Goal: Information Seeking & Learning: Compare options

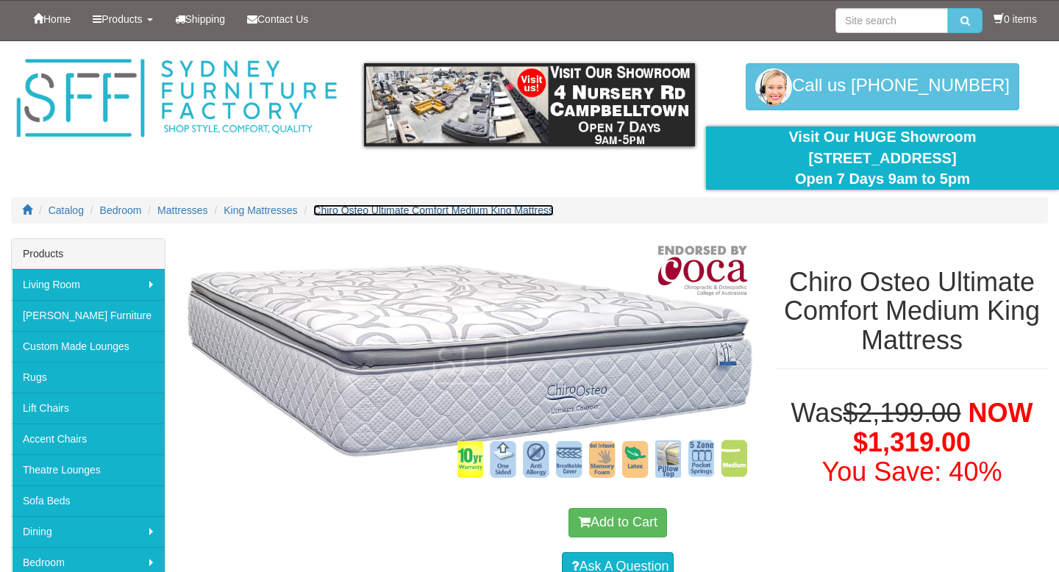
click at [407, 208] on span "Chiro Osteo Ultimate Comfort Medium King Mattress" at bounding box center [433, 210] width 241 height 12
click at [857, 23] on input "search" at bounding box center [892, 20] width 113 height 25
type input "chiro osteo"
click at [948, 8] on button "submit" at bounding box center [965, 20] width 35 height 25
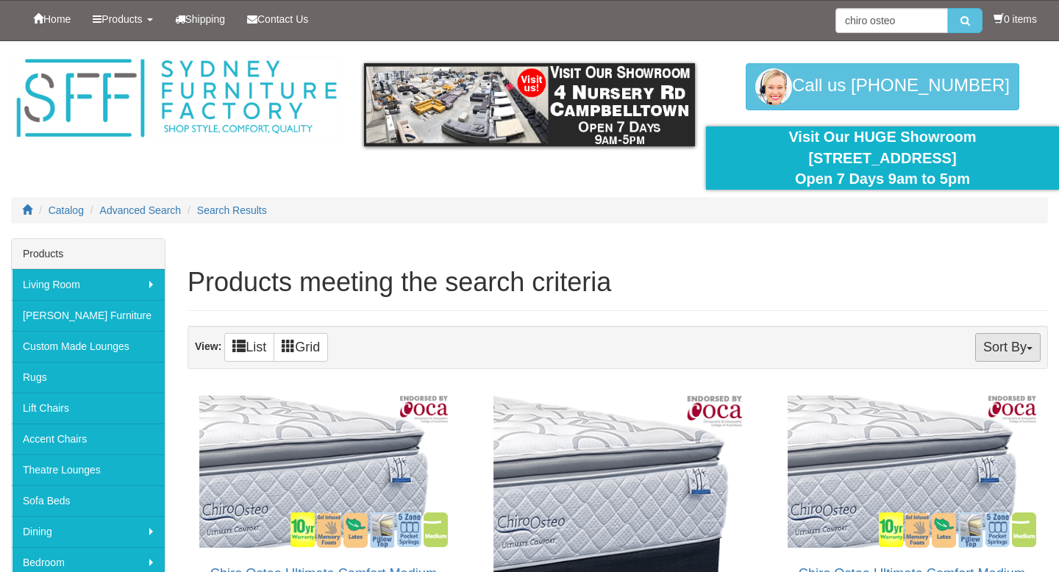
click at [990, 343] on button "Sort By" at bounding box center [1007, 347] width 65 height 29
click at [997, 352] on button "Sort By" at bounding box center [1007, 347] width 65 height 29
click at [996, 352] on button "Sort By" at bounding box center [1007, 347] width 65 height 29
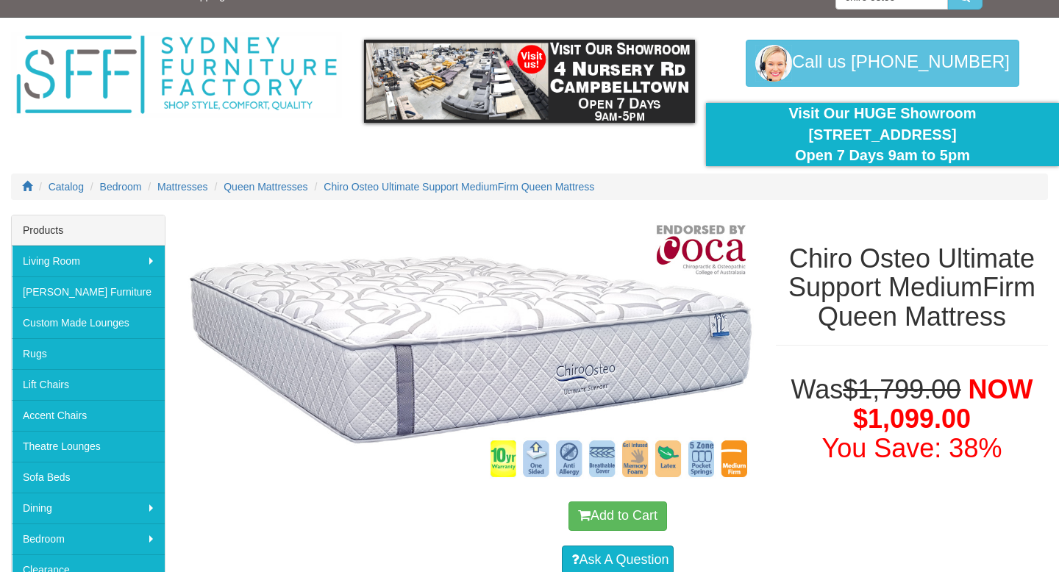
scroll to position [25, 0]
